Goal: Task Accomplishment & Management: Use online tool/utility

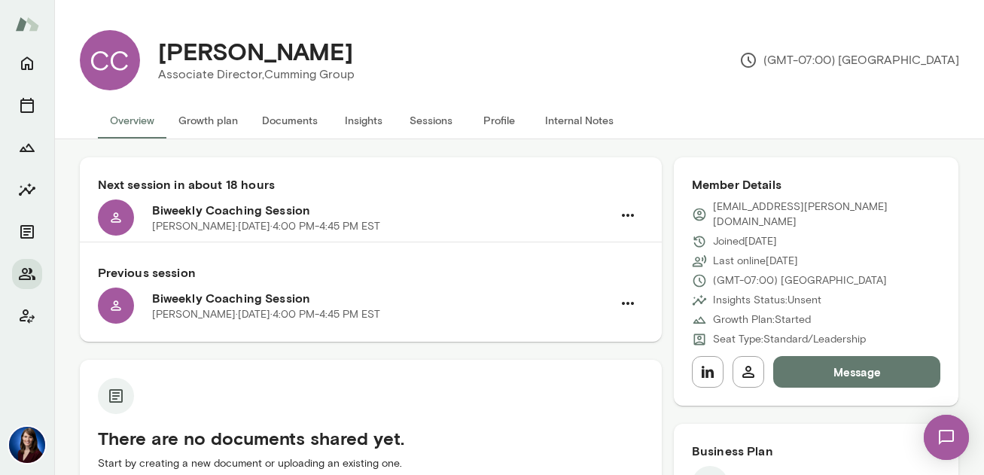
click at [572, 118] on button "Internal Notes" at bounding box center [579, 120] width 93 height 36
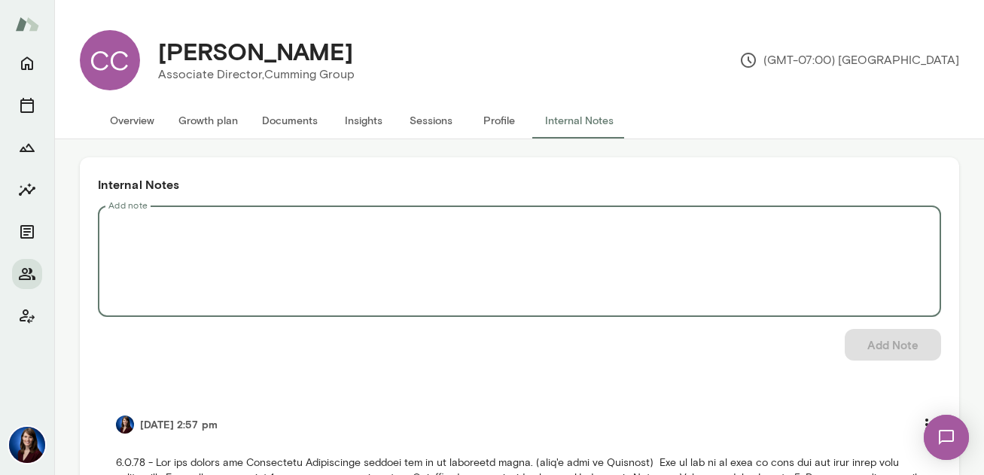
click at [144, 229] on textarea "Add note" at bounding box center [519, 261] width 823 height 87
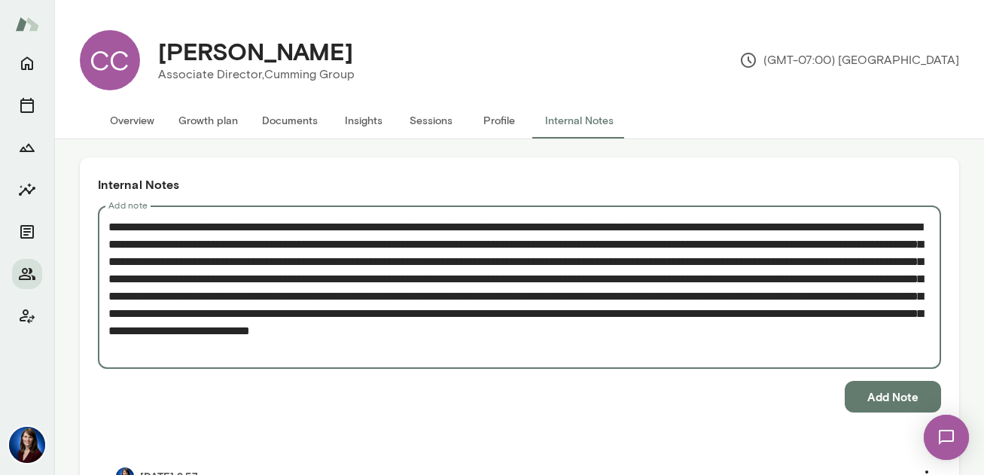
click at [206, 349] on textarea "Add note" at bounding box center [519, 287] width 823 height 139
click at [382, 352] on textarea "Add note" at bounding box center [519, 287] width 823 height 139
click at [453, 349] on textarea "Add note" at bounding box center [519, 287] width 823 height 139
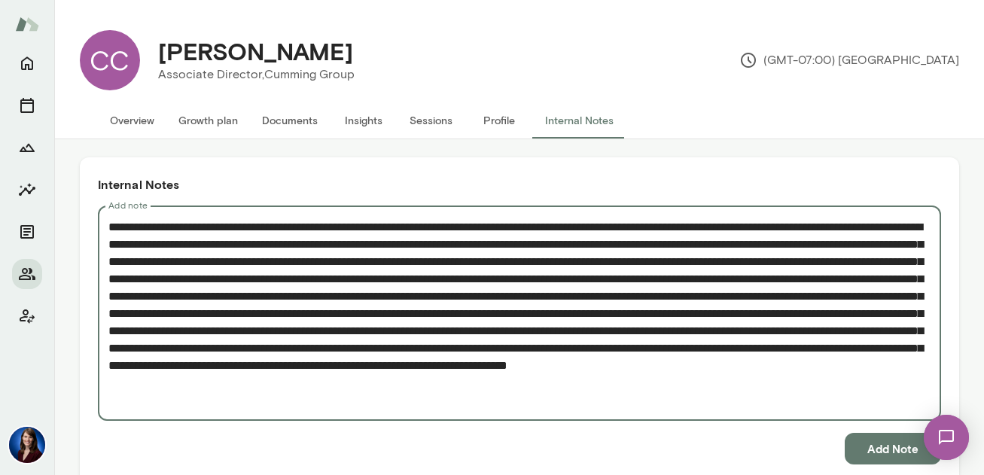
click at [889, 365] on textarea "Add note" at bounding box center [519, 313] width 823 height 191
click at [139, 399] on textarea "Add note" at bounding box center [519, 313] width 823 height 191
click at [154, 404] on textarea "Add note" at bounding box center [519, 313] width 823 height 191
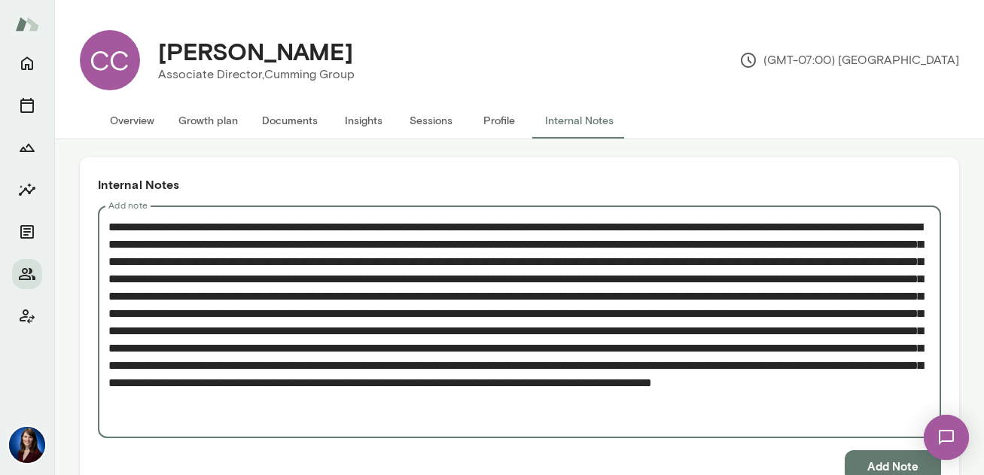
type textarea "**********"
click at [868, 462] on button "Add Note" at bounding box center [893, 466] width 96 height 32
